Goal: Task Accomplishment & Management: Manage account settings

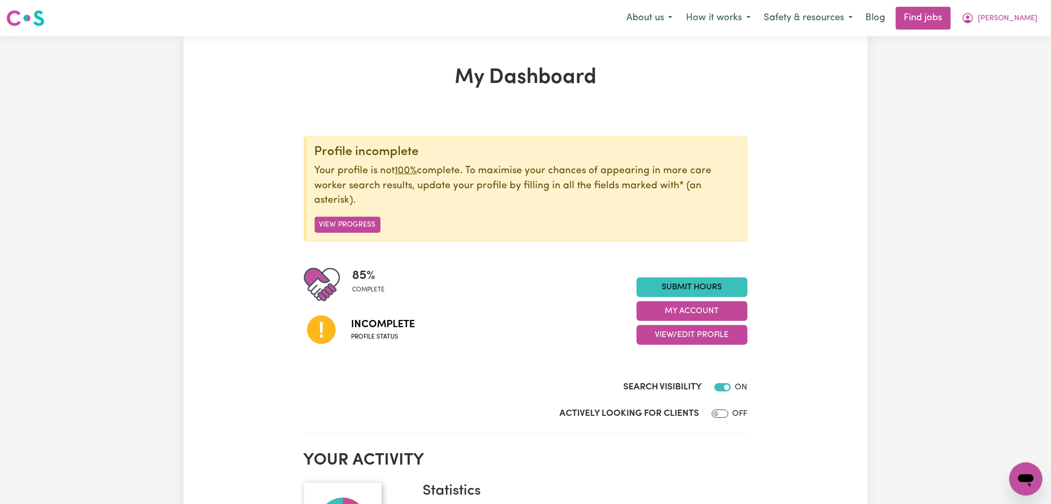
click at [1047, 19] on div "Menu About us How it works Safety & resources Blog Find jobs [PERSON_NAME]" at bounding box center [525, 18] width 1051 height 24
click at [1040, 22] on button "[PERSON_NAME]" at bounding box center [1000, 18] width 90 height 22
click at [1031, 80] on link "Logout" at bounding box center [1004, 79] width 82 height 20
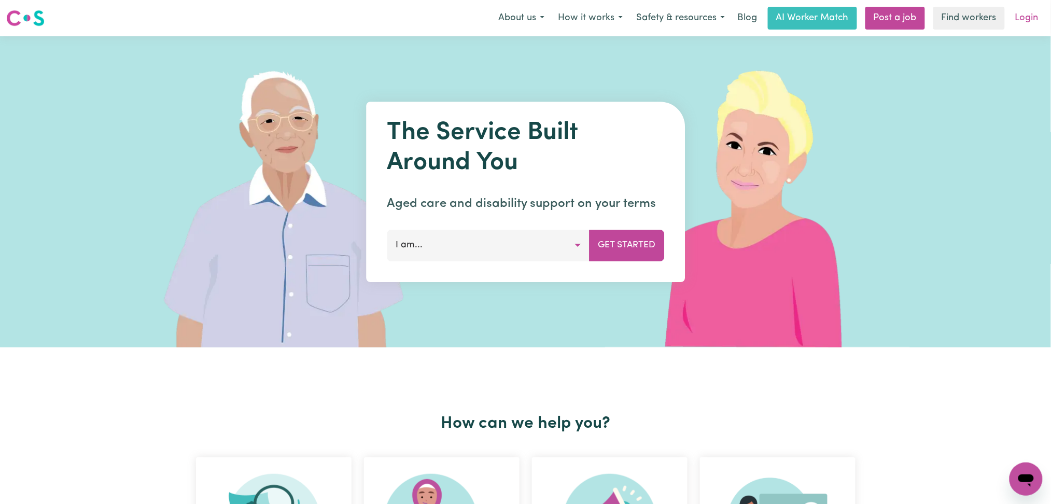
click at [1028, 9] on link "Login" at bounding box center [1027, 18] width 36 height 23
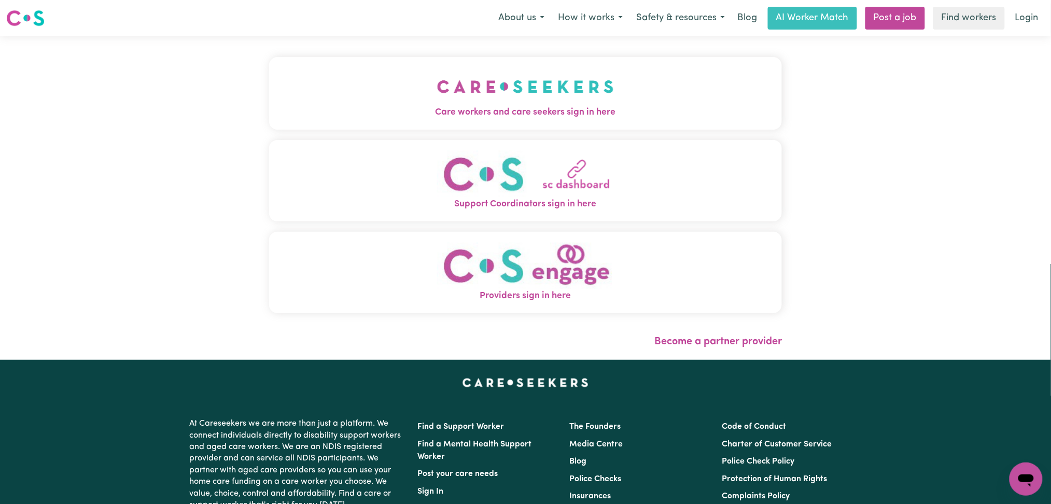
click at [437, 87] on img "Care workers and care seekers sign in here" at bounding box center [525, 86] width 177 height 38
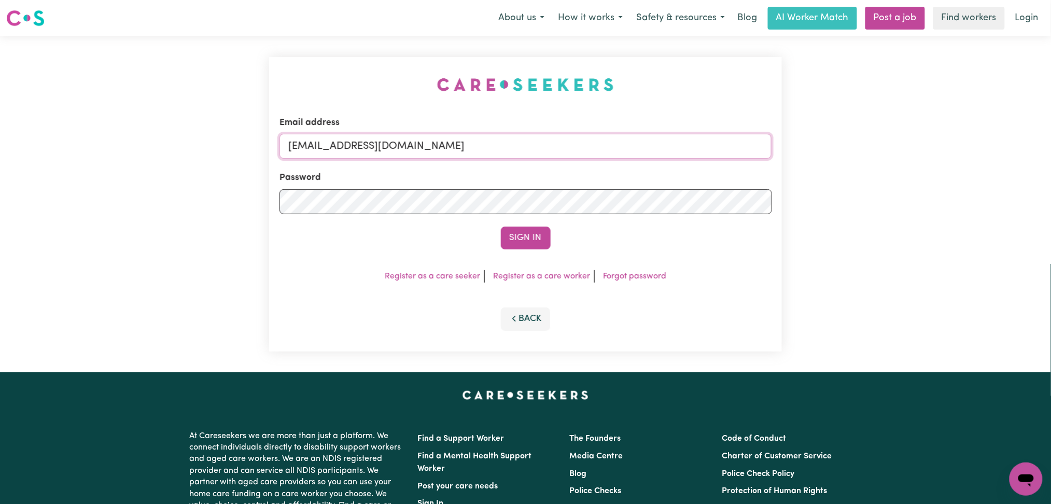
click at [460, 152] on input "[EMAIL_ADDRESS][DOMAIN_NAME]" at bounding box center [526, 146] width 493 height 25
drag, startPoint x: 341, startPoint y: 141, endPoint x: 694, endPoint y: 140, distance: 353.7
click at [694, 140] on input "Superuser~[EMAIL_ADDRESS][DOMAIN_NAME]" at bounding box center [526, 146] width 493 height 25
type input "Superuser~ [EMAIL_ADDRESS][DOMAIN_NAME]"
click at [546, 236] on button "Sign In" at bounding box center [526, 238] width 50 height 23
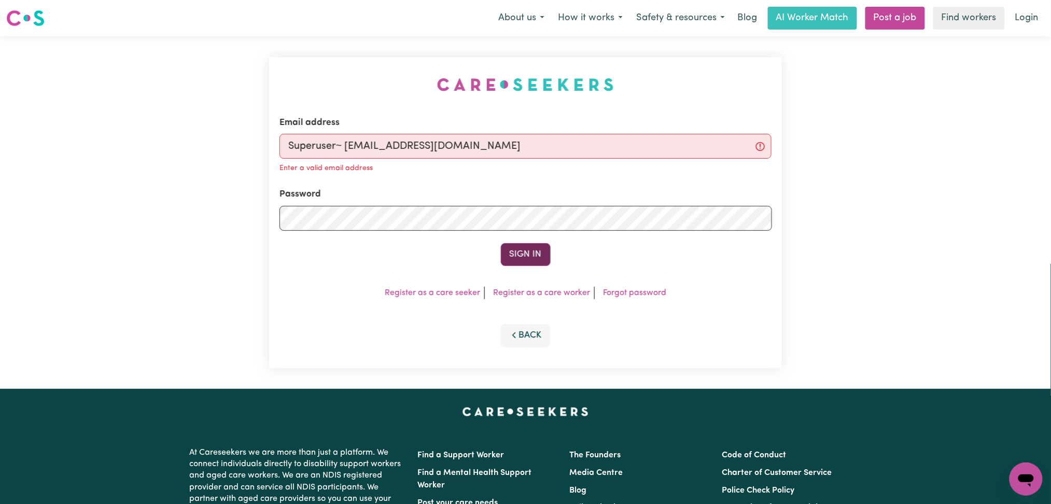
click at [510, 257] on button "Sign In" at bounding box center [526, 254] width 50 height 23
click at [340, 149] on input "Superuser~ [EMAIL_ADDRESS][DOMAIN_NAME]" at bounding box center [526, 146] width 493 height 25
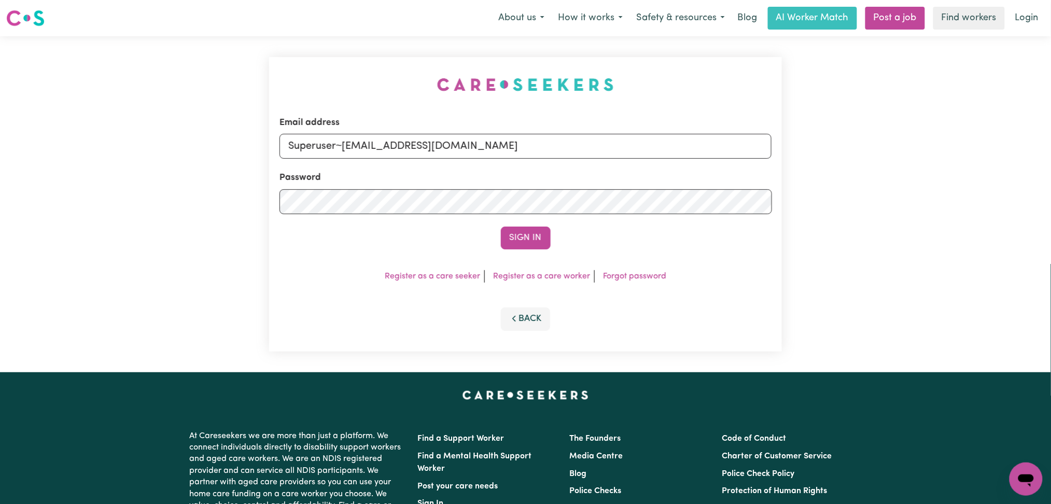
drag, startPoint x: 342, startPoint y: 142, endPoint x: 699, endPoint y: 142, distance: 356.8
click at [699, 142] on input "Superuser~[EMAIL_ADDRESS][DOMAIN_NAME]" at bounding box center [526, 146] width 493 height 25
type input "Superuser~ [EMAIL_ADDRESS][DOMAIN_NAME]"
click at [533, 230] on button "Sign In" at bounding box center [526, 238] width 50 height 23
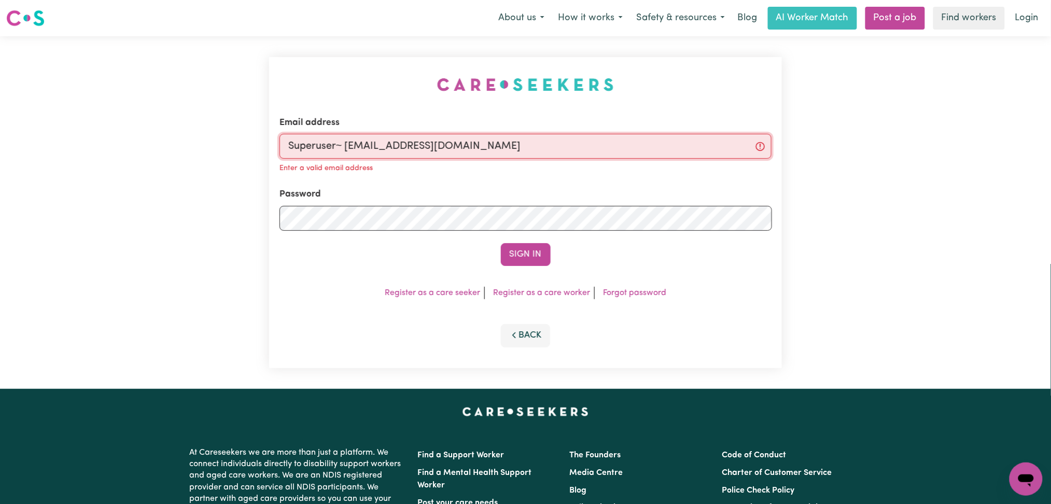
click at [410, 135] on input "Superuser~ [EMAIL_ADDRESS][DOMAIN_NAME]" at bounding box center [526, 146] width 493 height 25
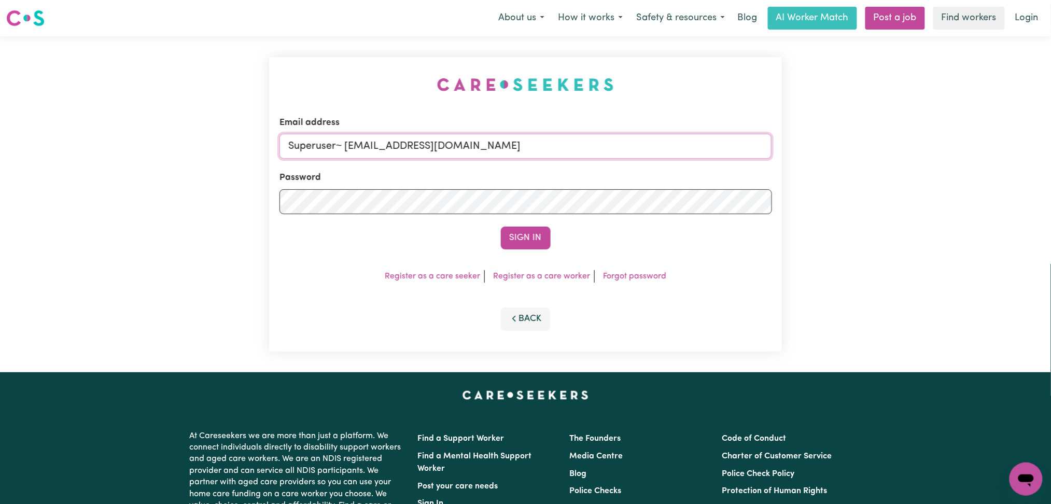
click at [410, 138] on input "Superuser~ [EMAIL_ADDRESS][DOMAIN_NAME]" at bounding box center [526, 146] width 493 height 25
click at [482, 149] on input "Superuser~ [EMAIL_ADDRESS][DOMAIN_NAME]" at bounding box center [526, 146] width 493 height 25
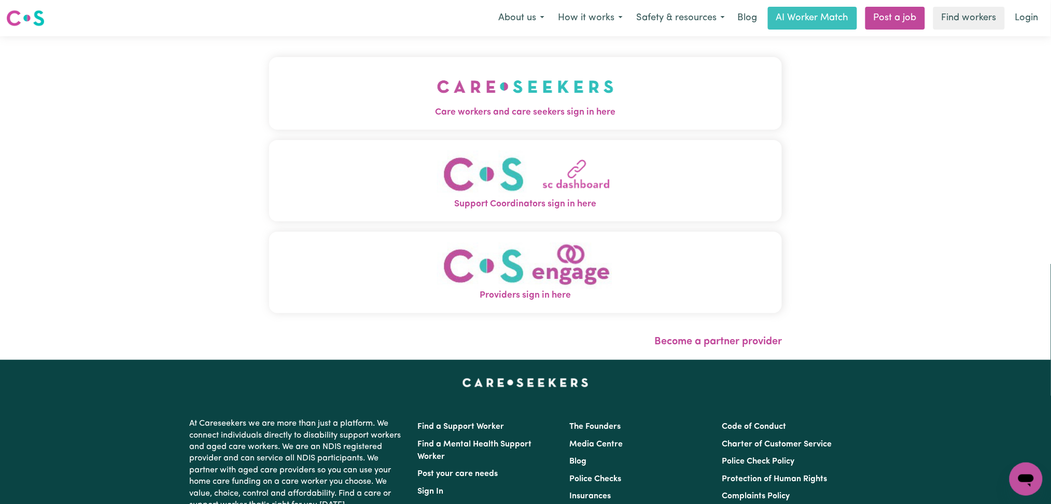
click at [401, 117] on span "Care workers and care seekers sign in here" at bounding box center [525, 112] width 513 height 13
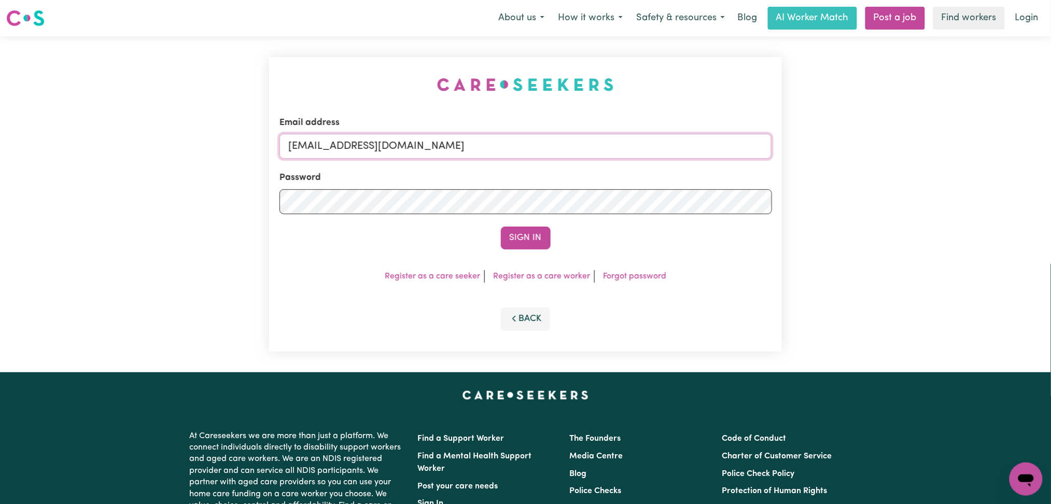
click at [311, 142] on input "[EMAIL_ADDRESS][DOMAIN_NAME]" at bounding box center [526, 146] width 493 height 25
drag, startPoint x: 342, startPoint y: 146, endPoint x: 812, endPoint y: 157, distance: 469.5
click at [820, 156] on div "Email address Superuser~jepletingnaum23@yahoo.com Password Sign In Register as …" at bounding box center [525, 204] width 1051 height 336
type input "Superuser~fatumajambari@gmail.com"
click at [530, 241] on button "Sign In" at bounding box center [526, 238] width 50 height 23
